Goal: Information Seeking & Learning: Learn about a topic

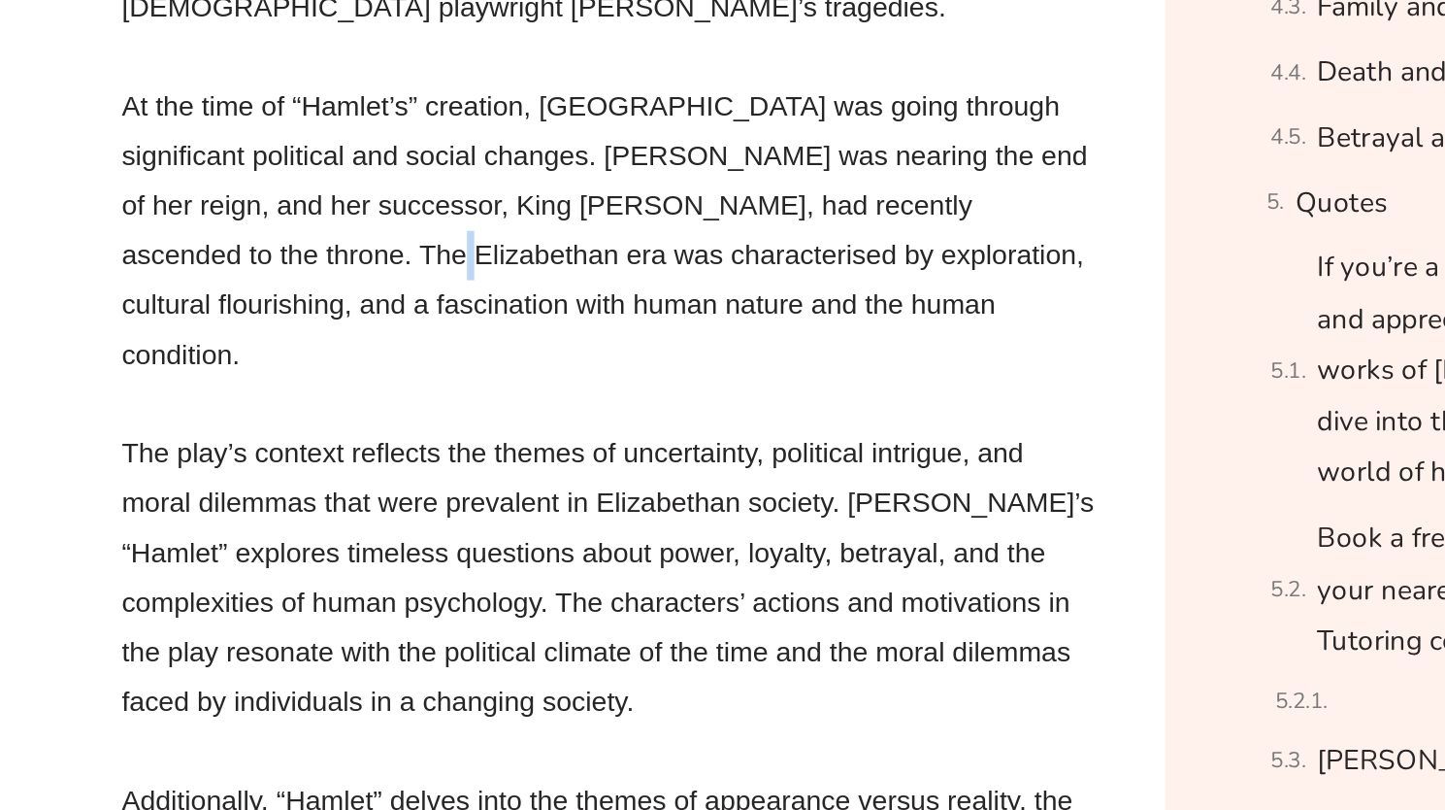
scroll to position [2138, 0]
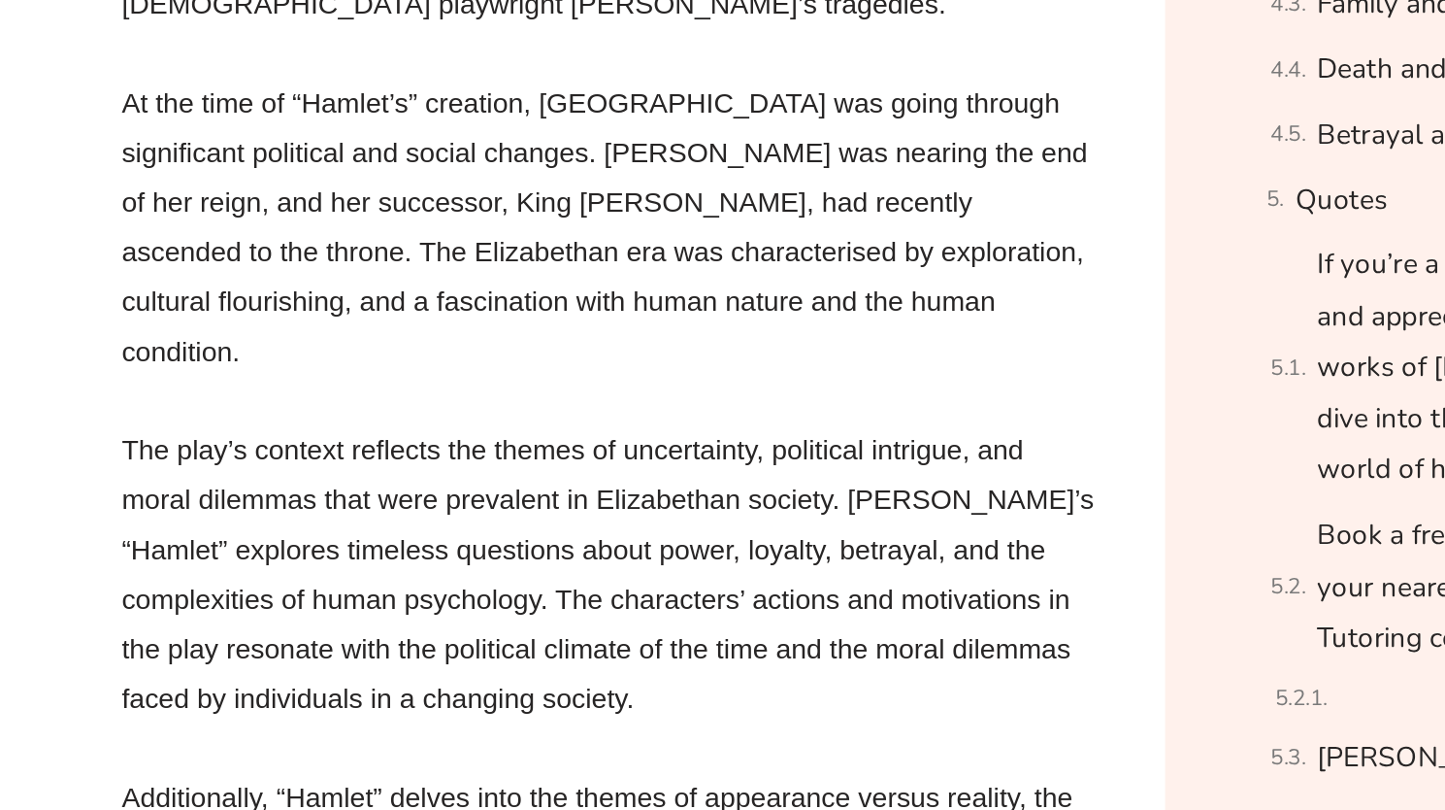
click at [323, 552] on p "The play’s context reflects the themes of uncertainty, political intrigue, and …" at bounding box center [514, 651] width 650 height 199
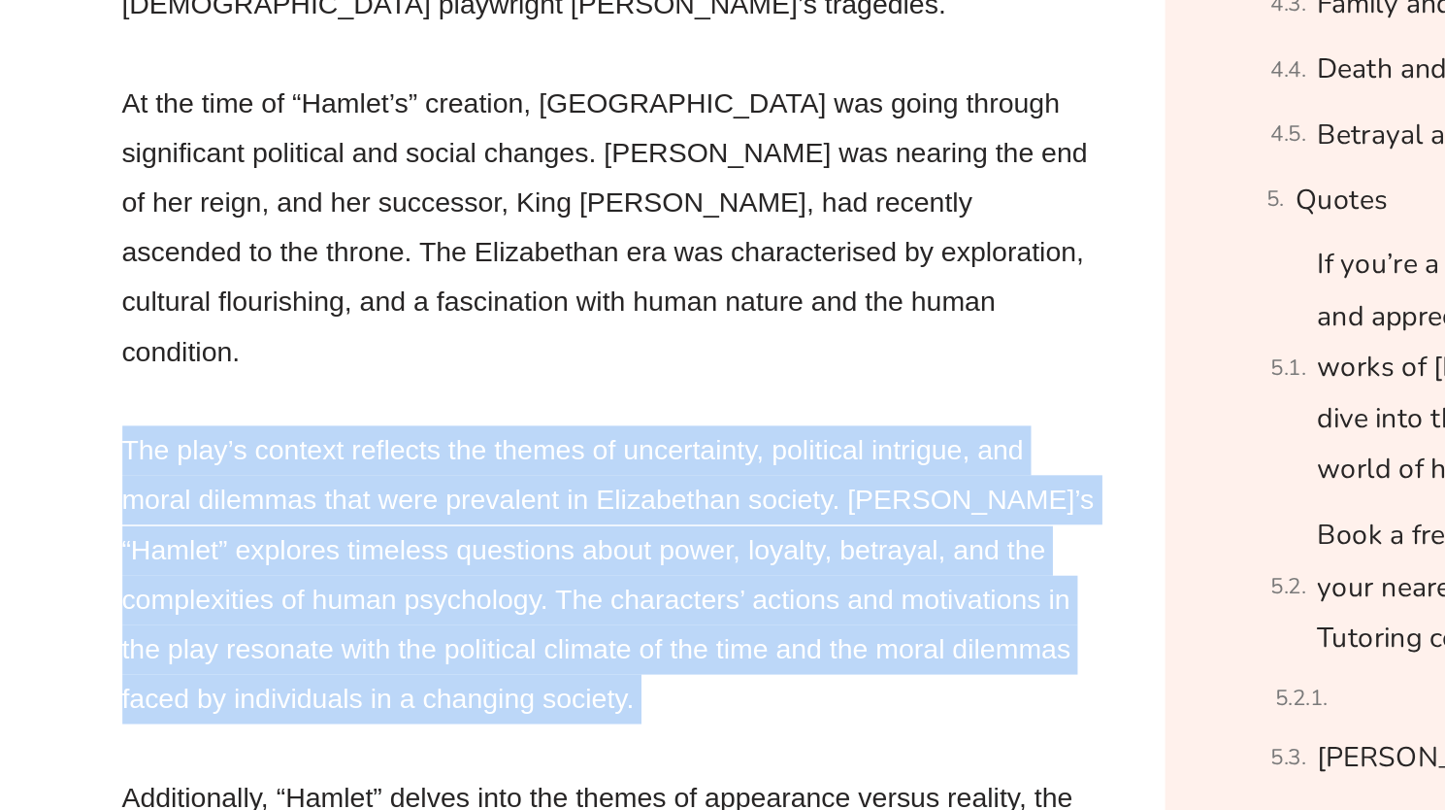
click at [323, 552] on p "The play’s context reflects the themes of uncertainty, political intrigue, and …" at bounding box center [514, 651] width 650 height 199
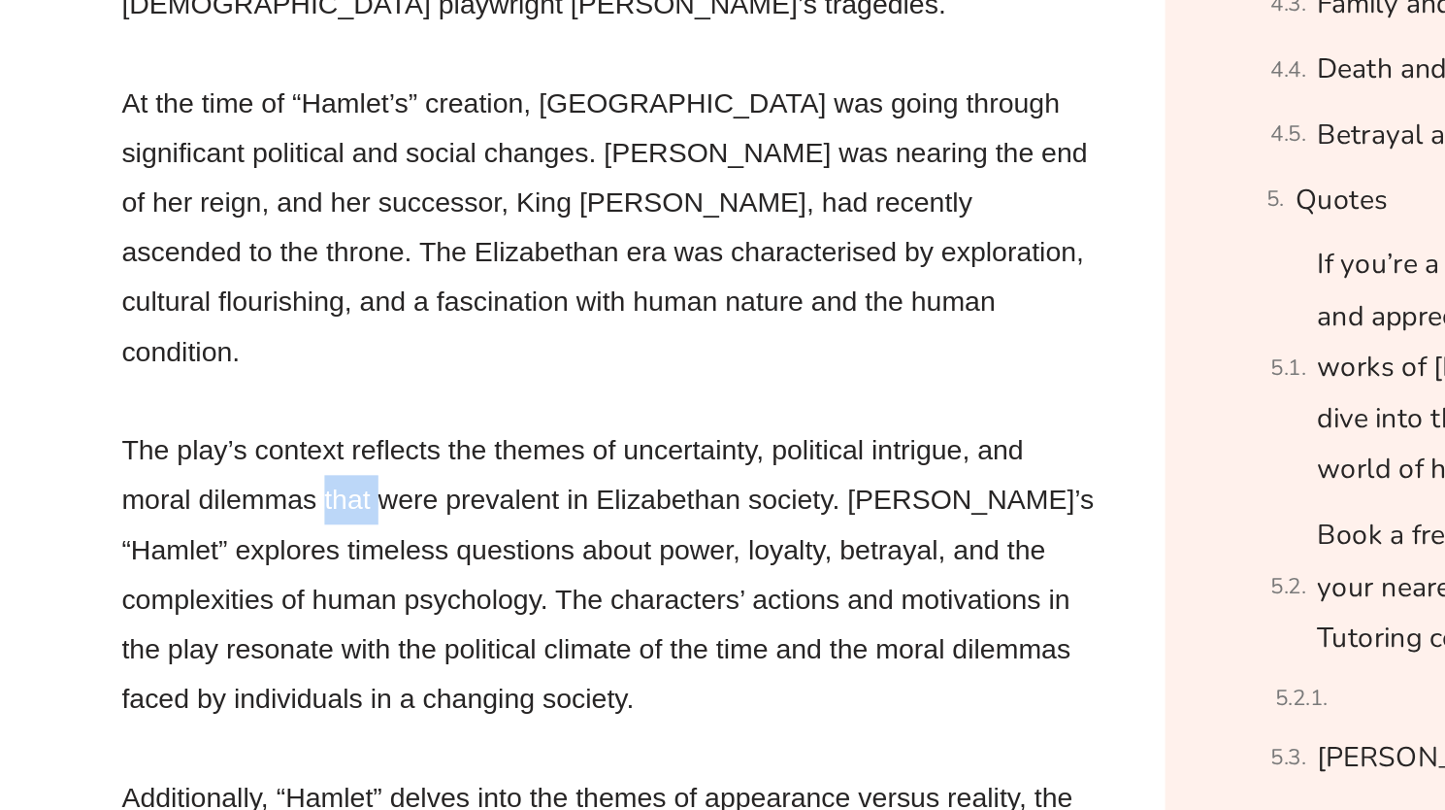
click at [323, 552] on p "The play’s context reflects the themes of uncertainty, political intrigue, and …" at bounding box center [514, 651] width 650 height 199
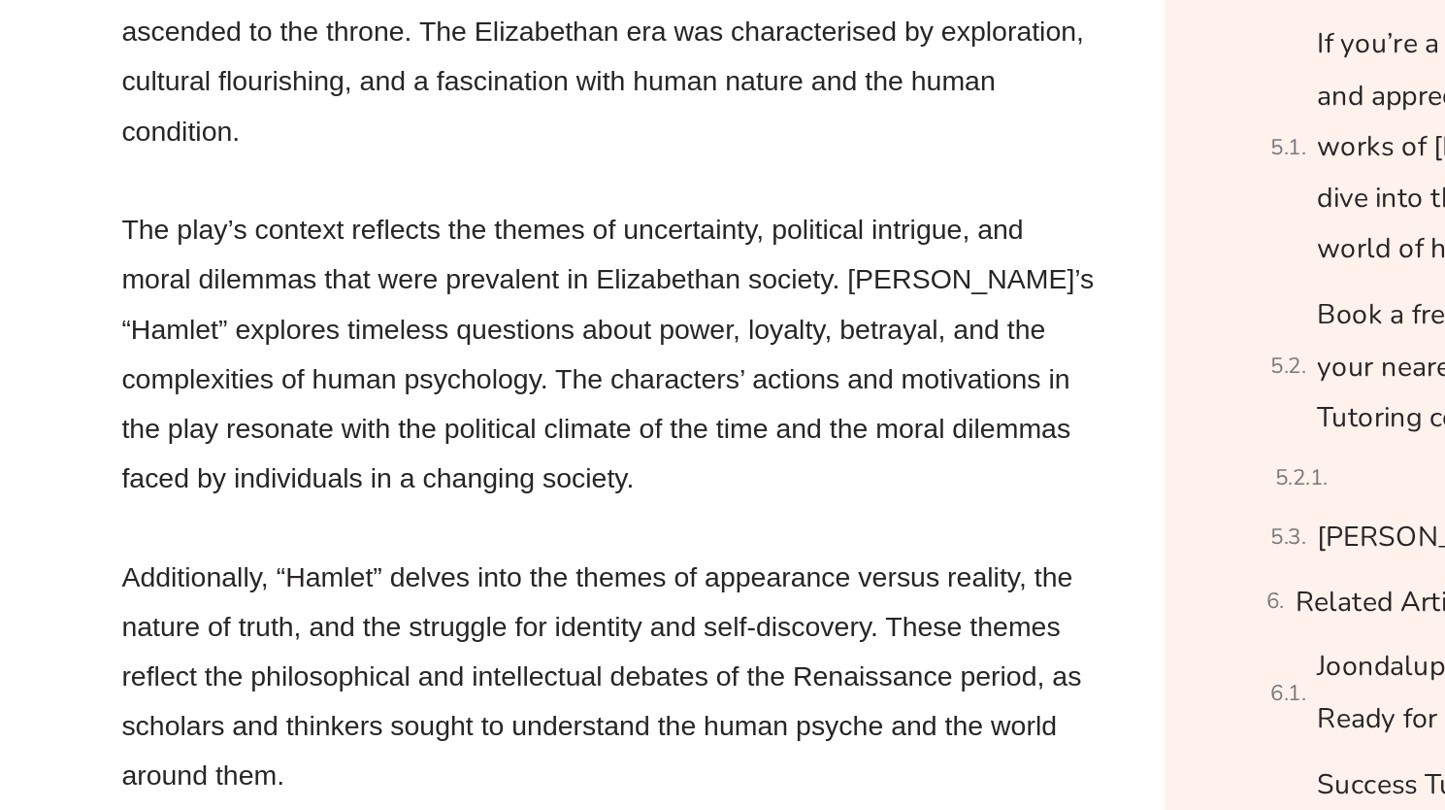
scroll to position [2286, 0]
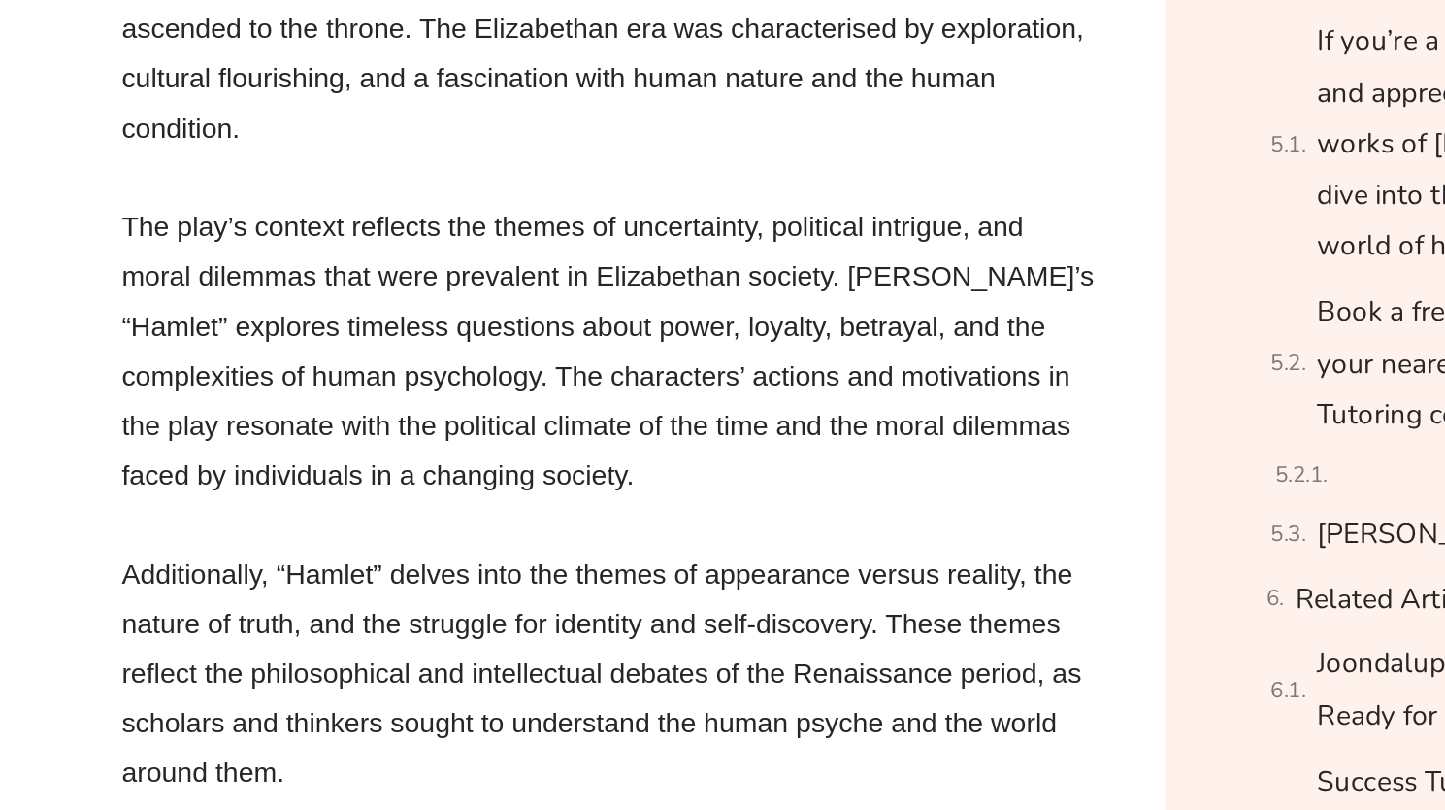
click at [332, 636] on p "Additionally, “Hamlet” delves into the themes of appearance versus reality, the…" at bounding box center [514, 719] width 650 height 166
click at [475, 636] on p "Additionally, “Hamlet” delves into the themes of appearance versus reality, the…" at bounding box center [514, 719] width 650 height 166
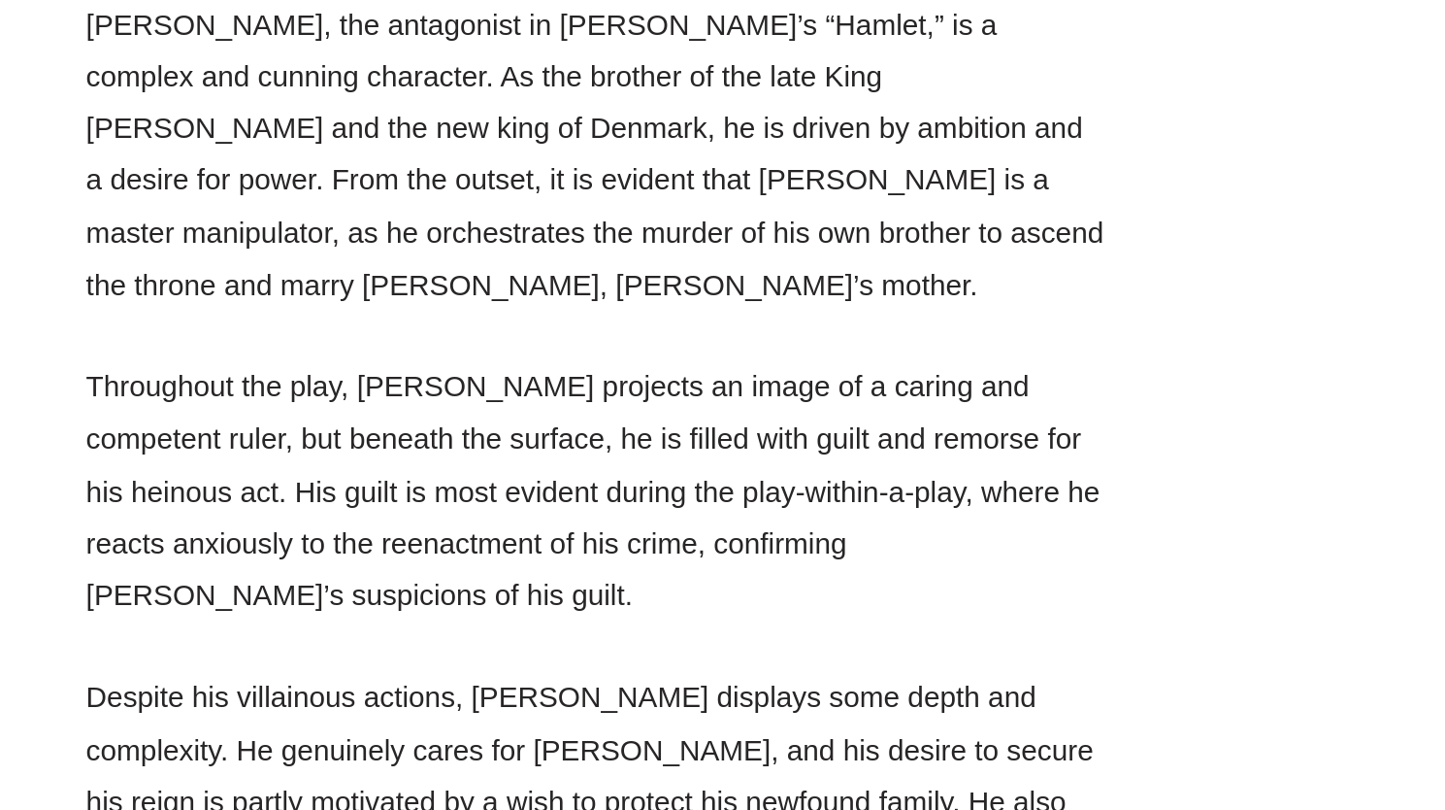
scroll to position [13082, 0]
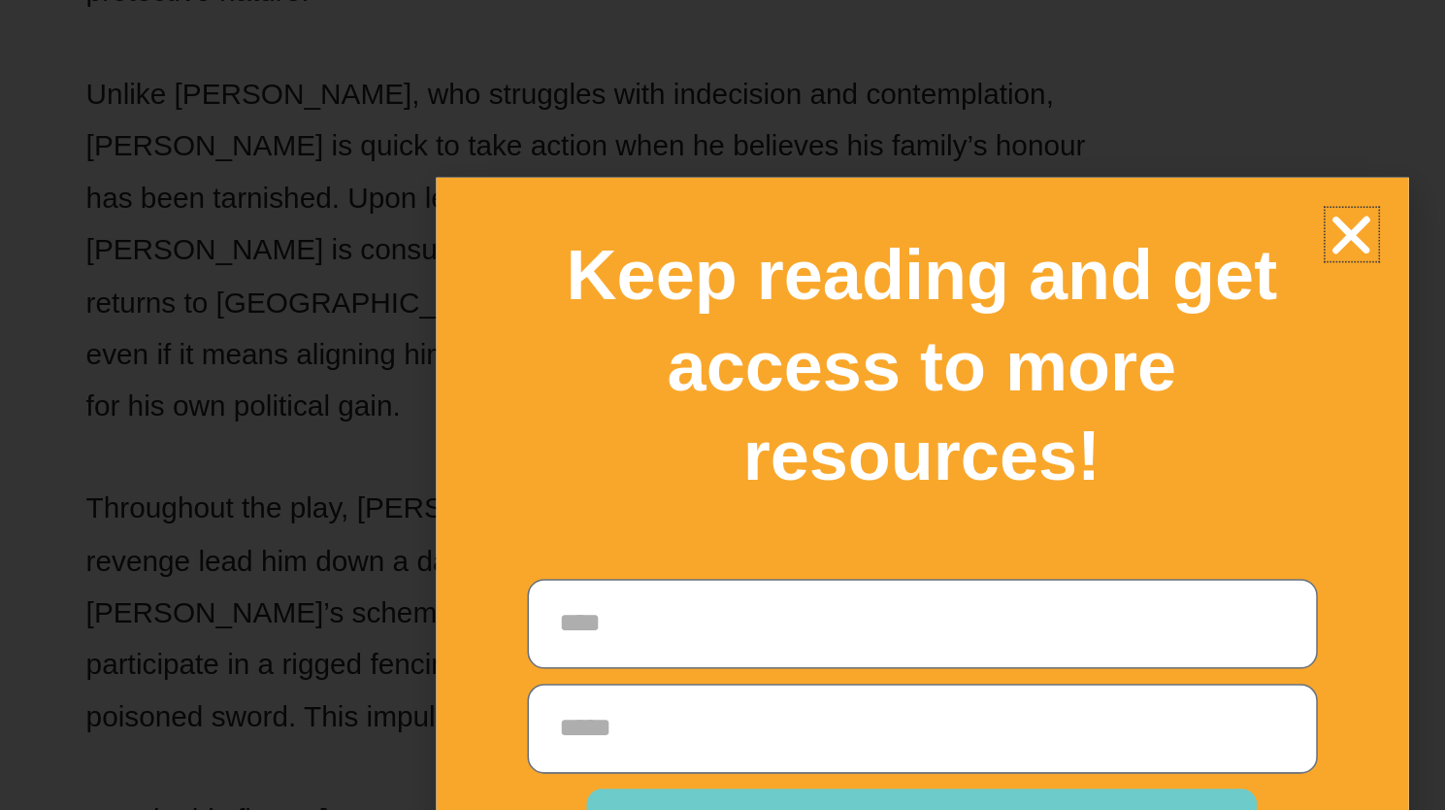
scroll to position [18709, 0]
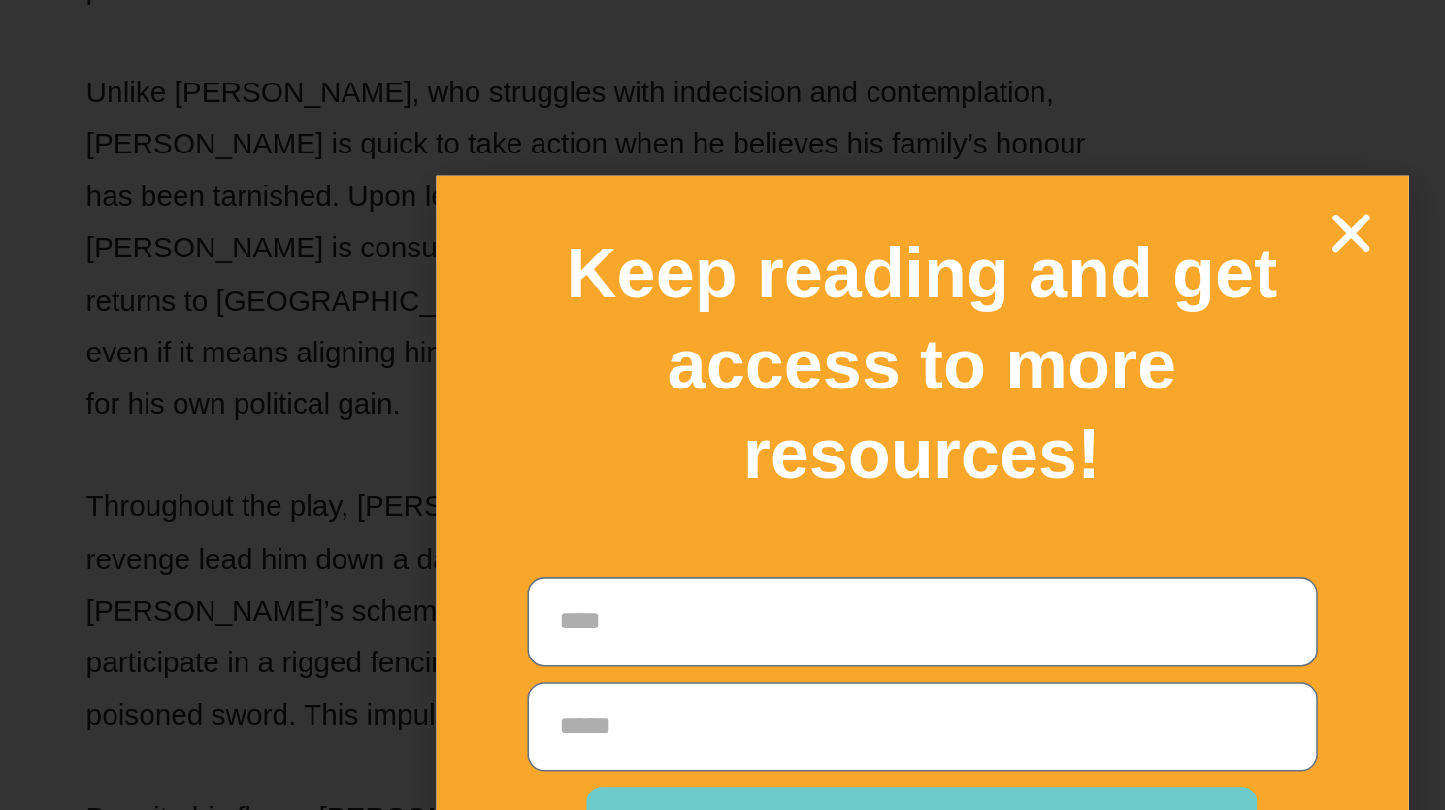
click at [989, 168] on icon "Close" at bounding box center [997, 170] width 34 height 34
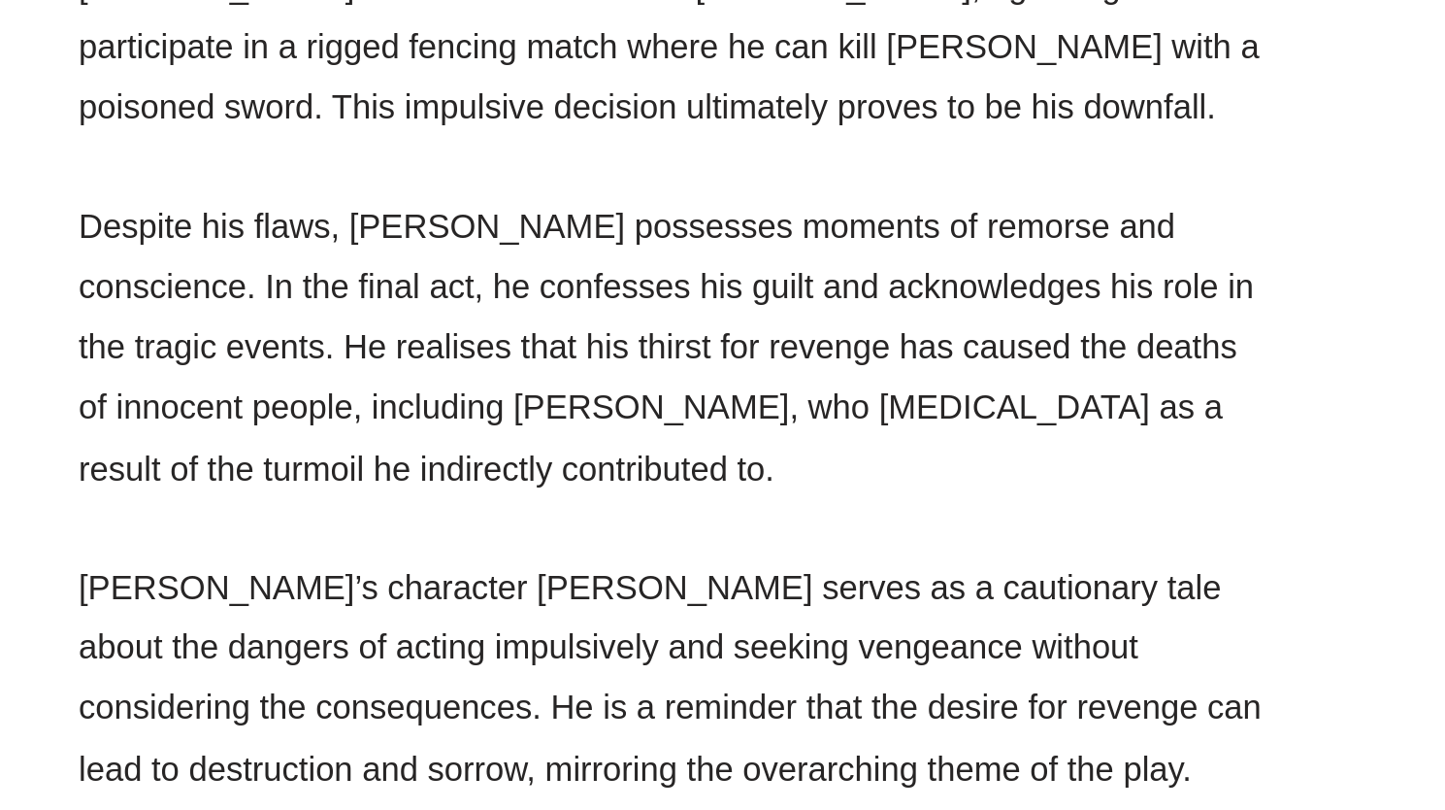
scroll to position [18766, 0]
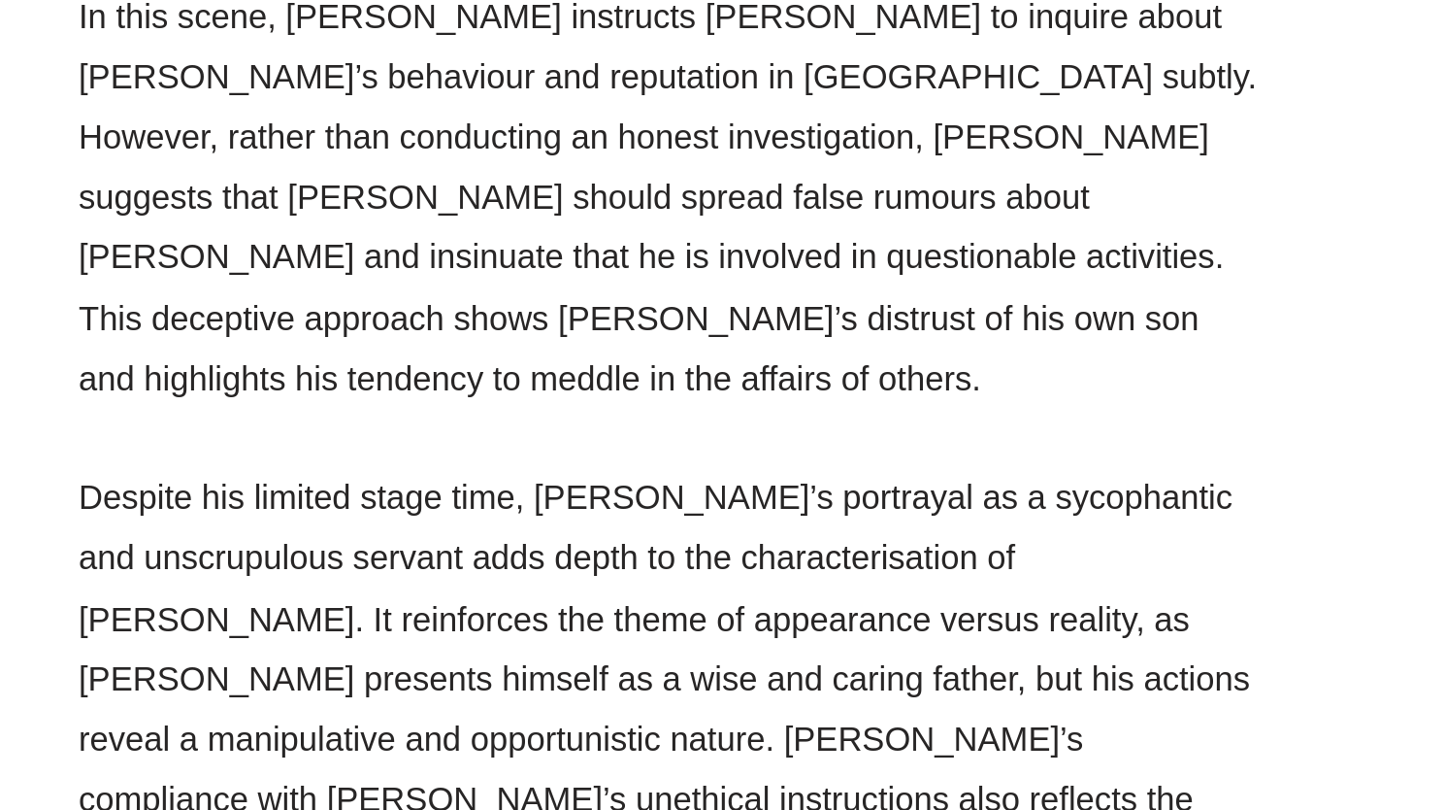
scroll to position [29706, 0]
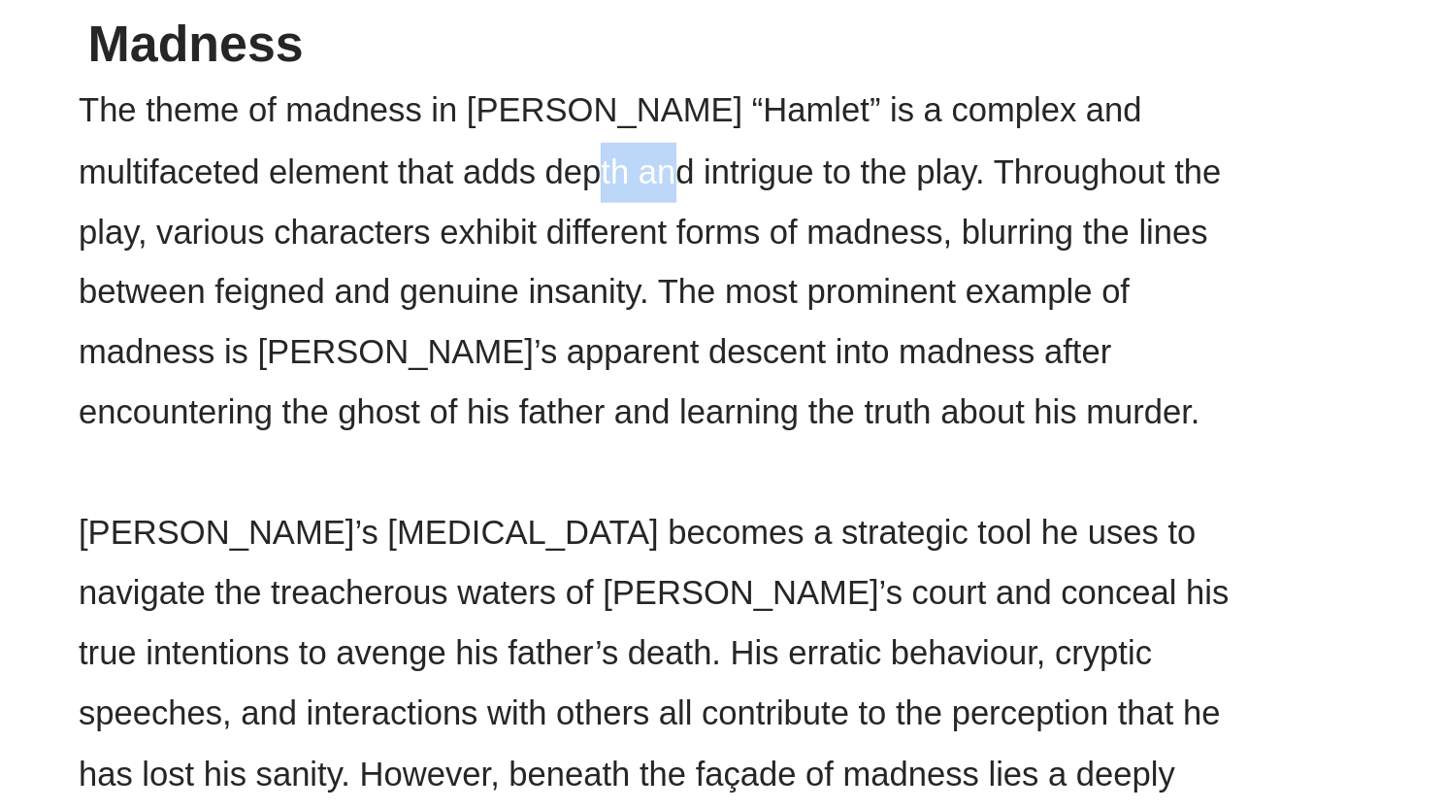
scroll to position [35285, 0]
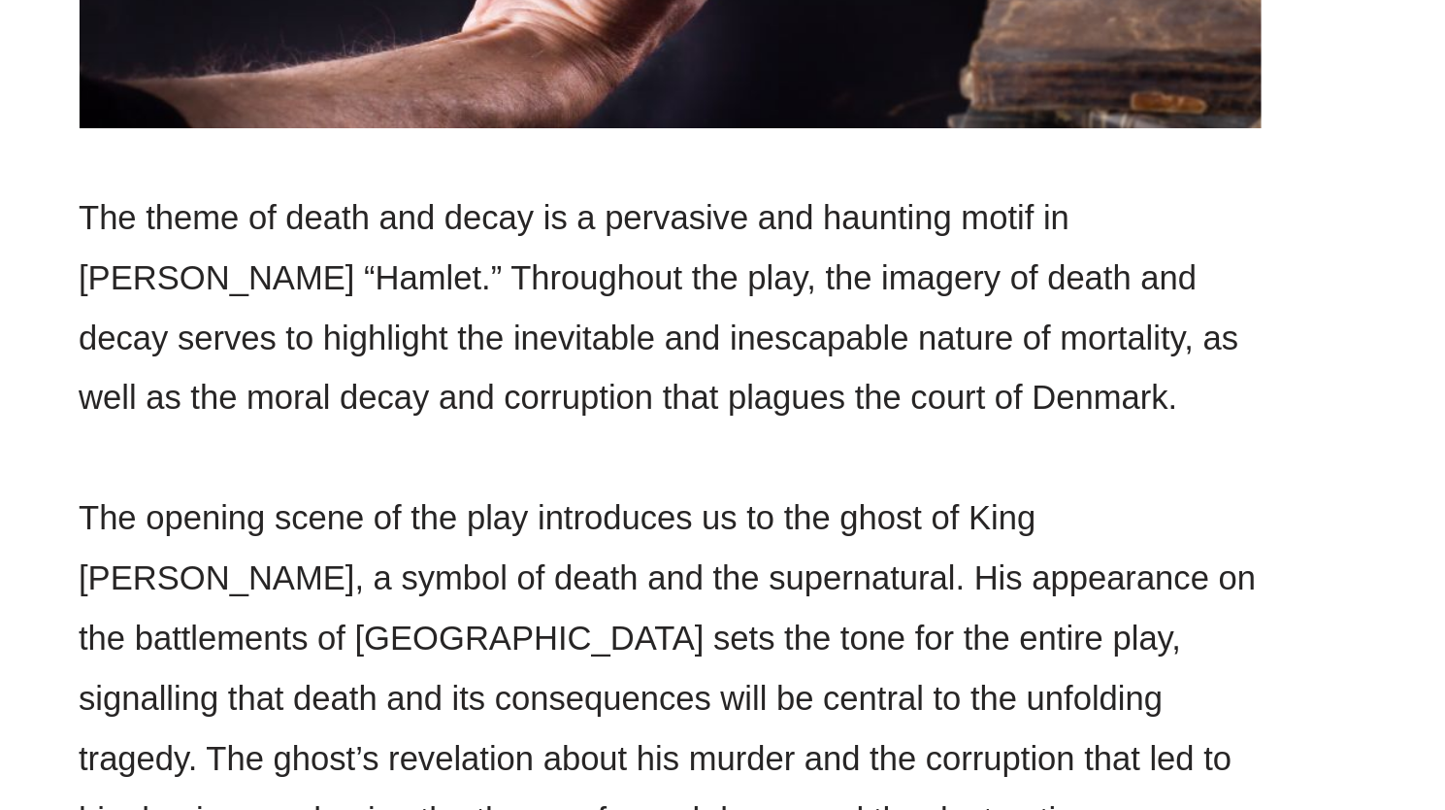
scroll to position [39957, 0]
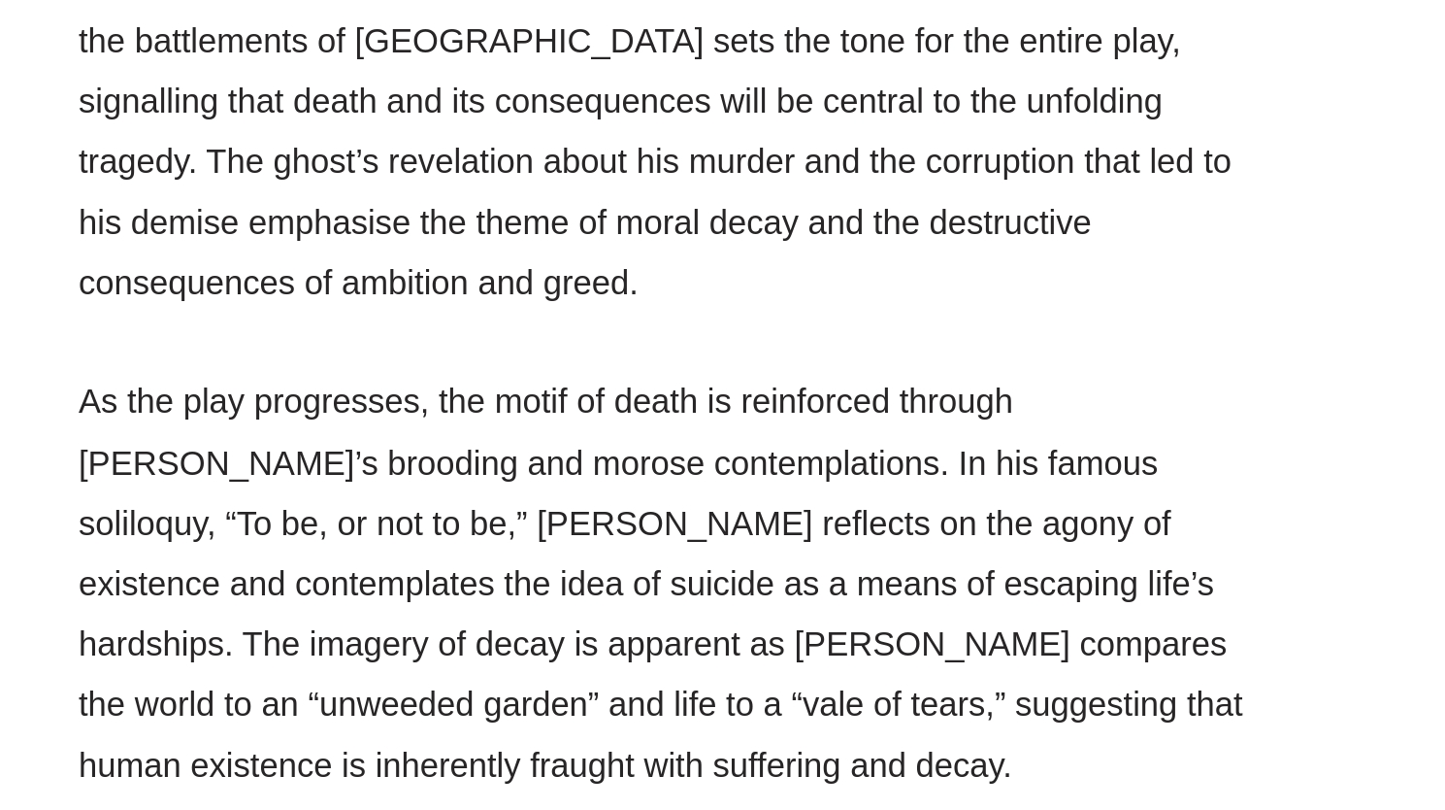
scroll to position [40289, 0]
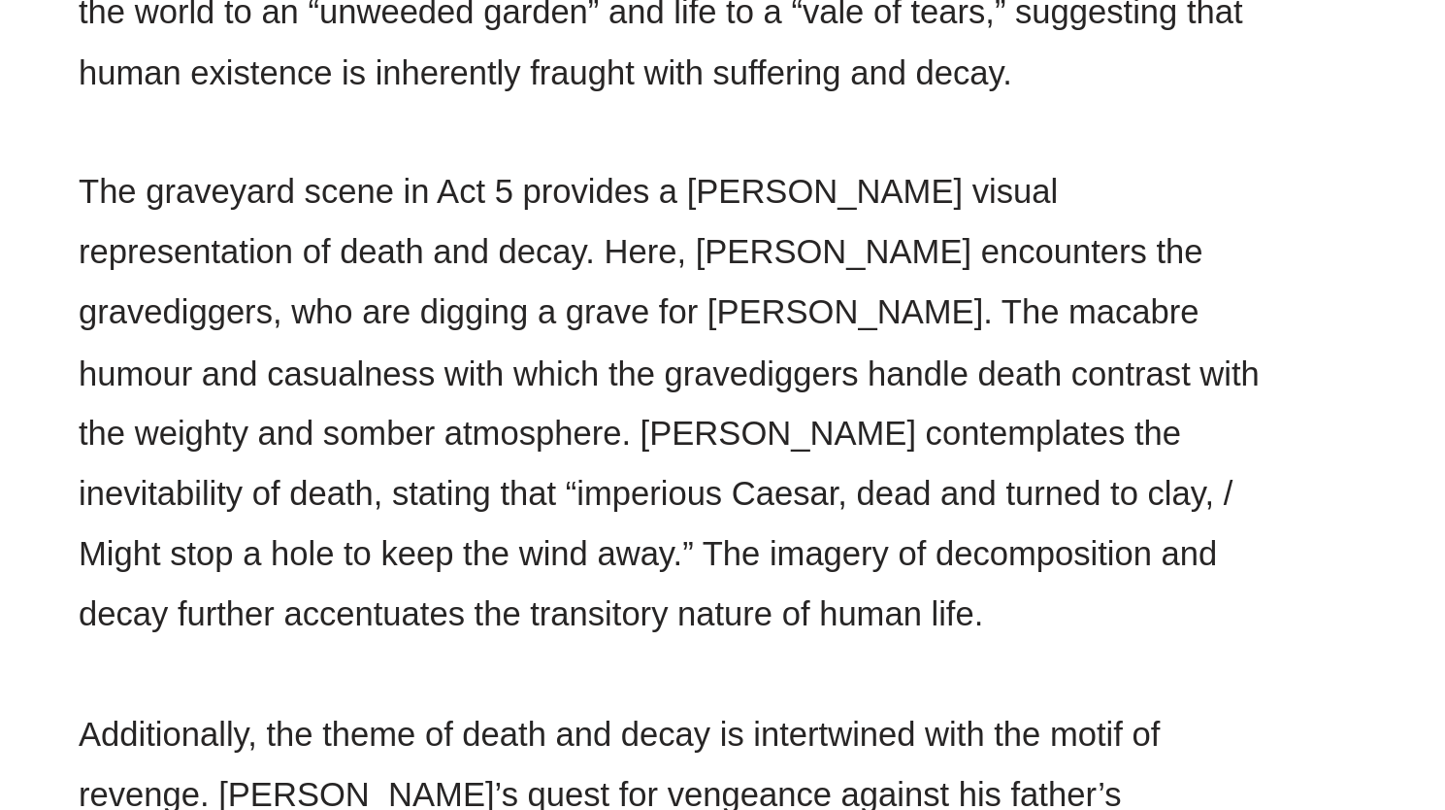
scroll to position [40671, 0]
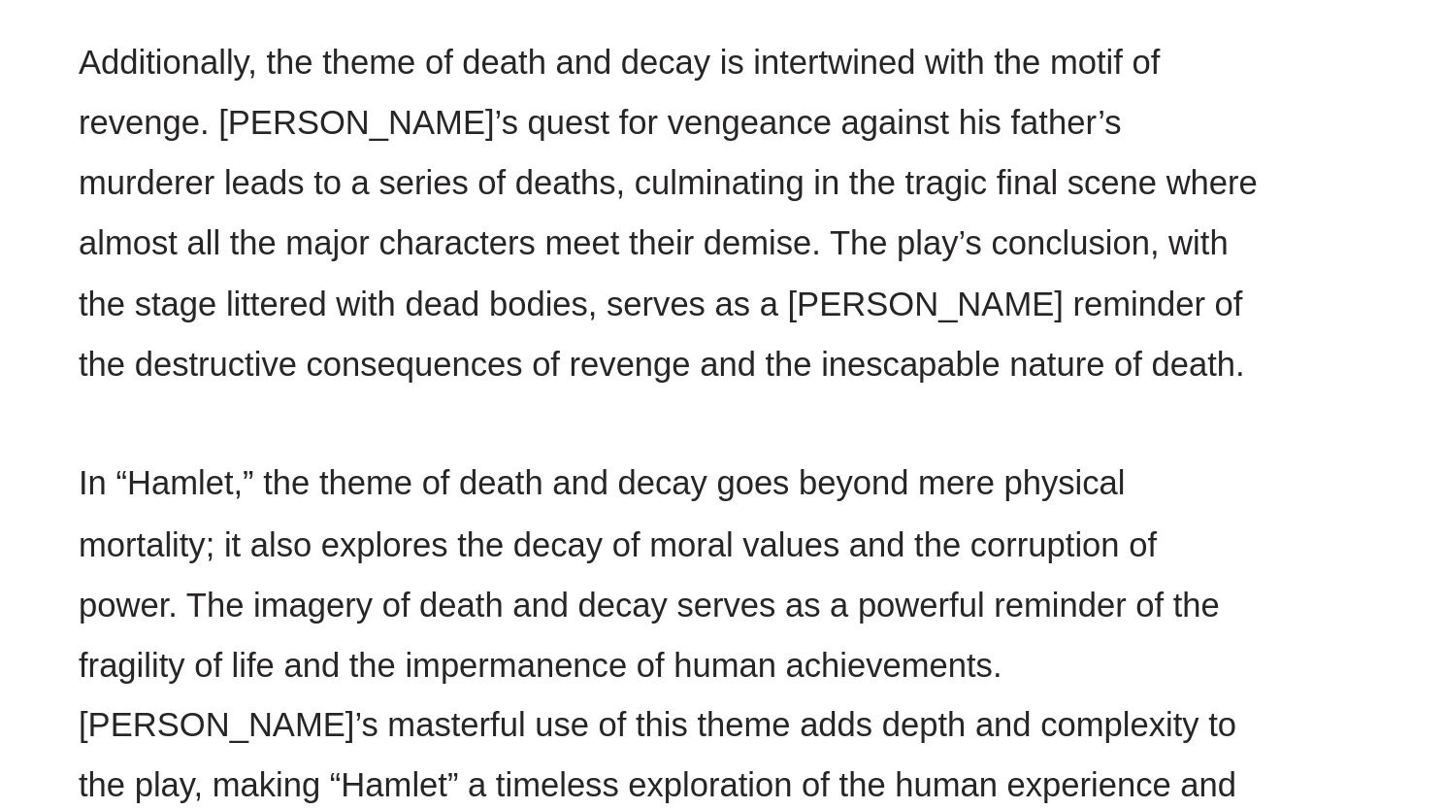
scroll to position [41033, 0]
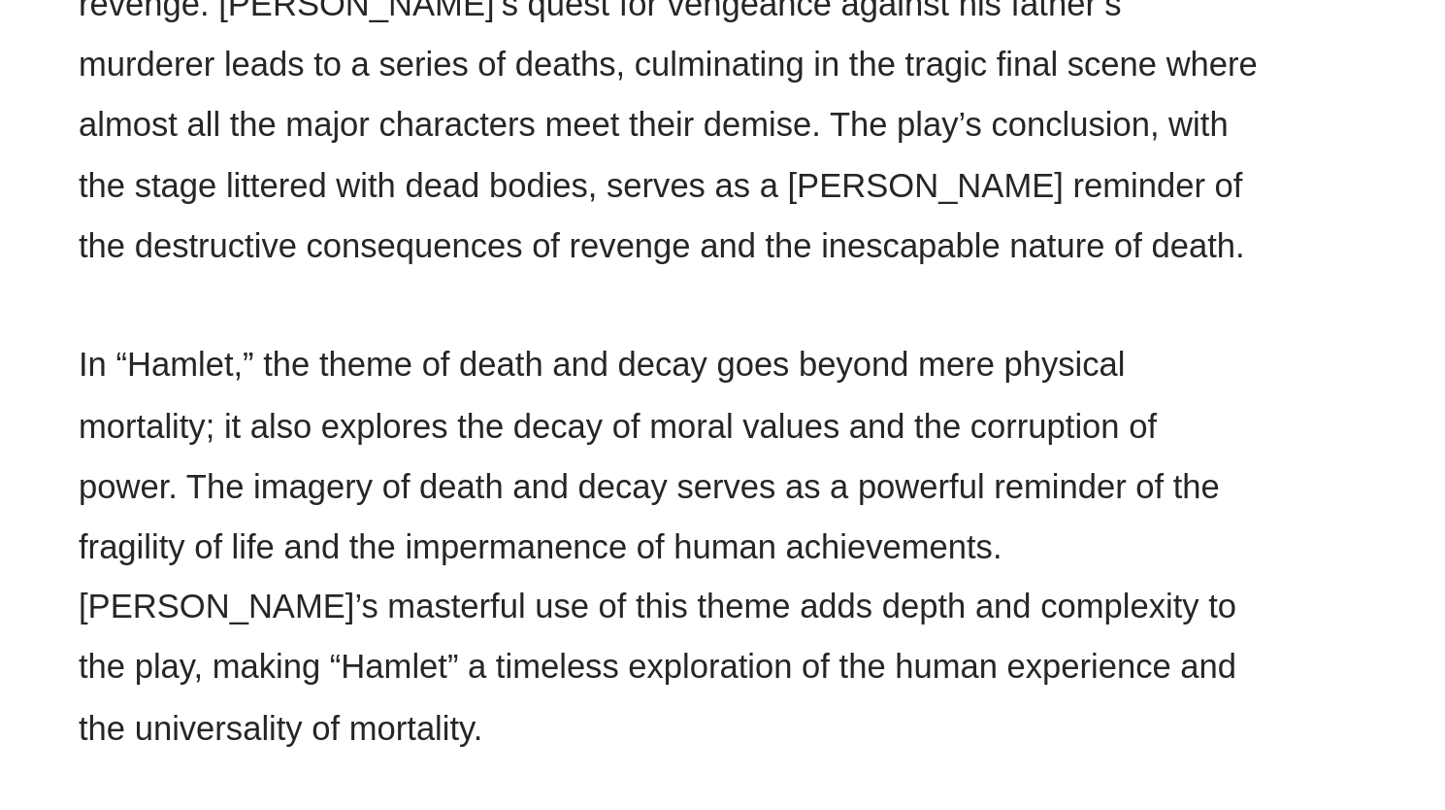
scroll to position [41097, 0]
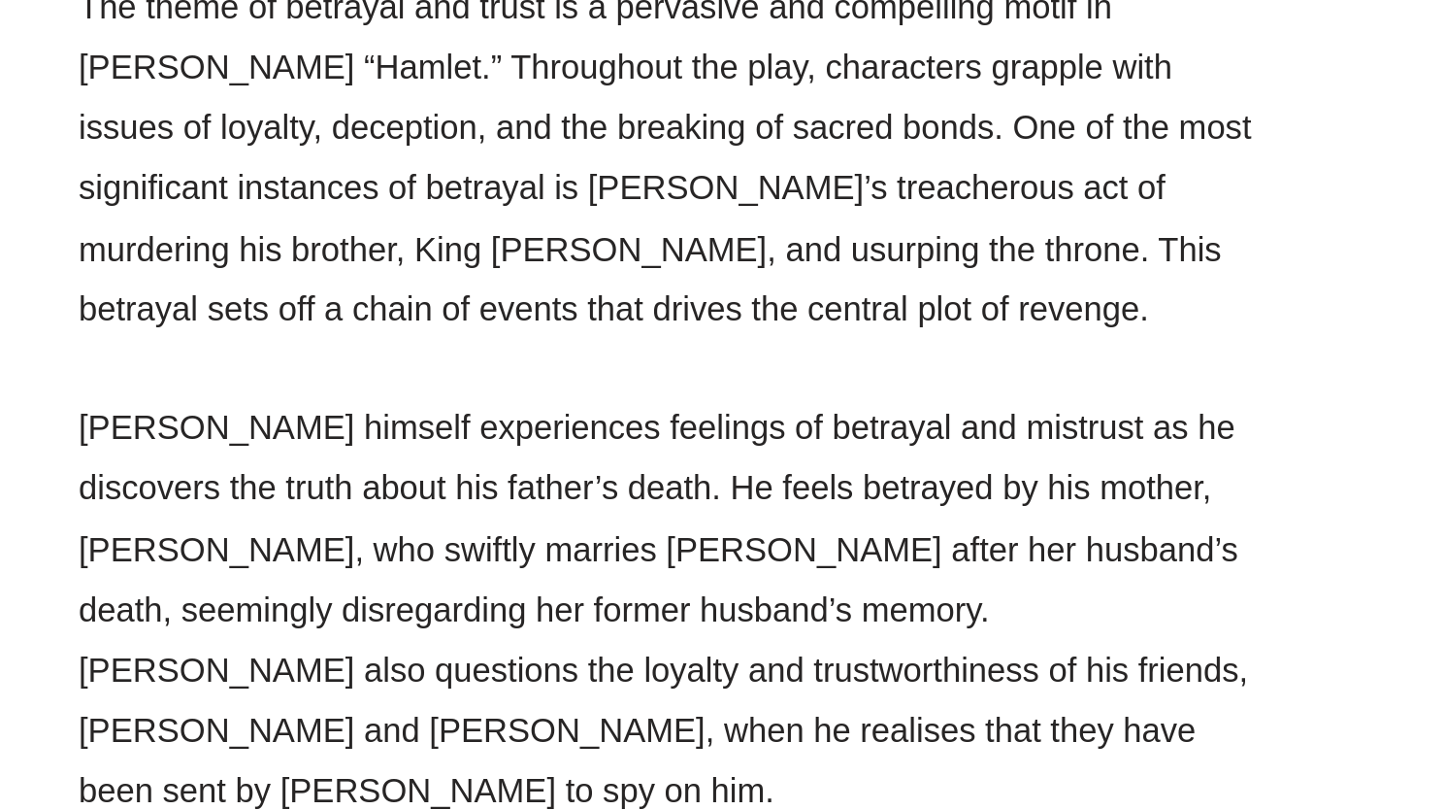
scroll to position [41931, 0]
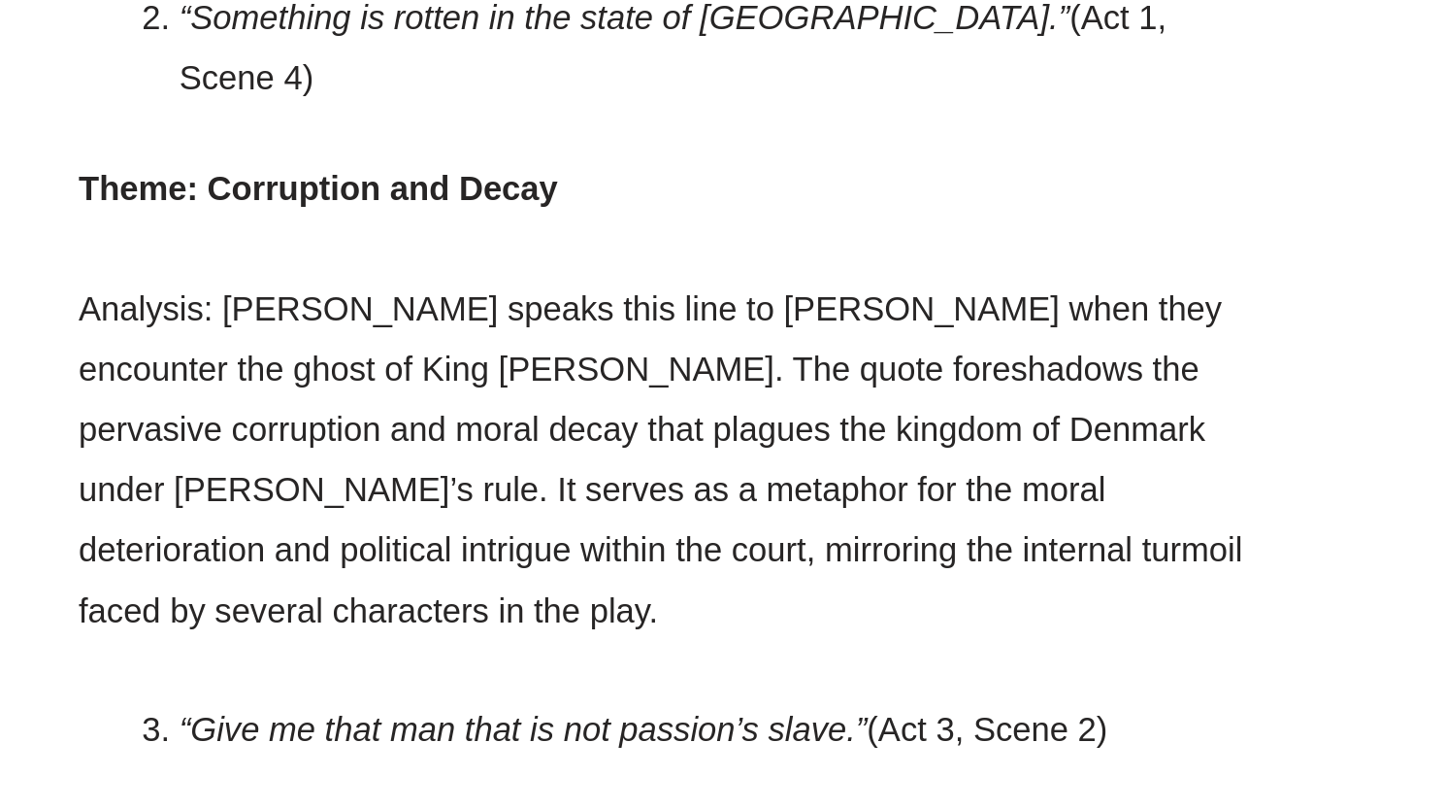
scroll to position [43311, 0]
